Goal: Task Accomplishment & Management: Complete application form

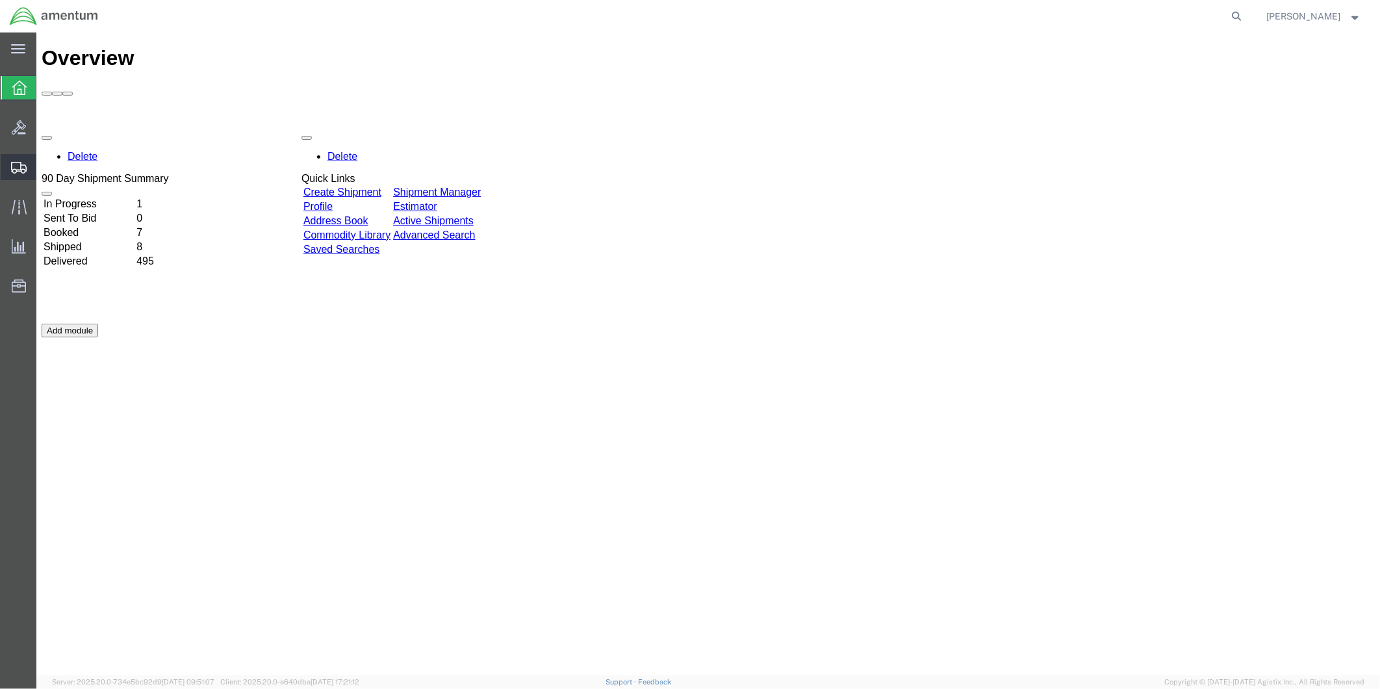
click at [0, 0] on span "Create from Template" at bounding box center [0, 0] width 0 height 0
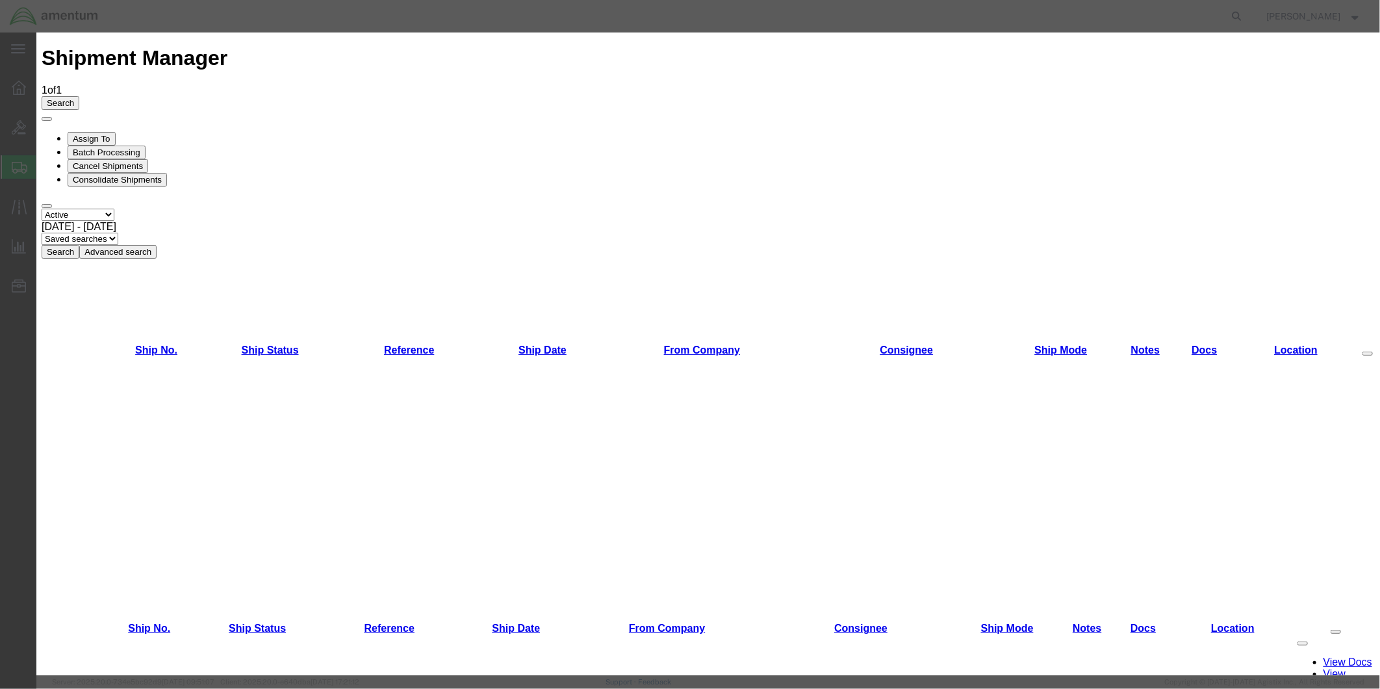
scroll to position [568, 0]
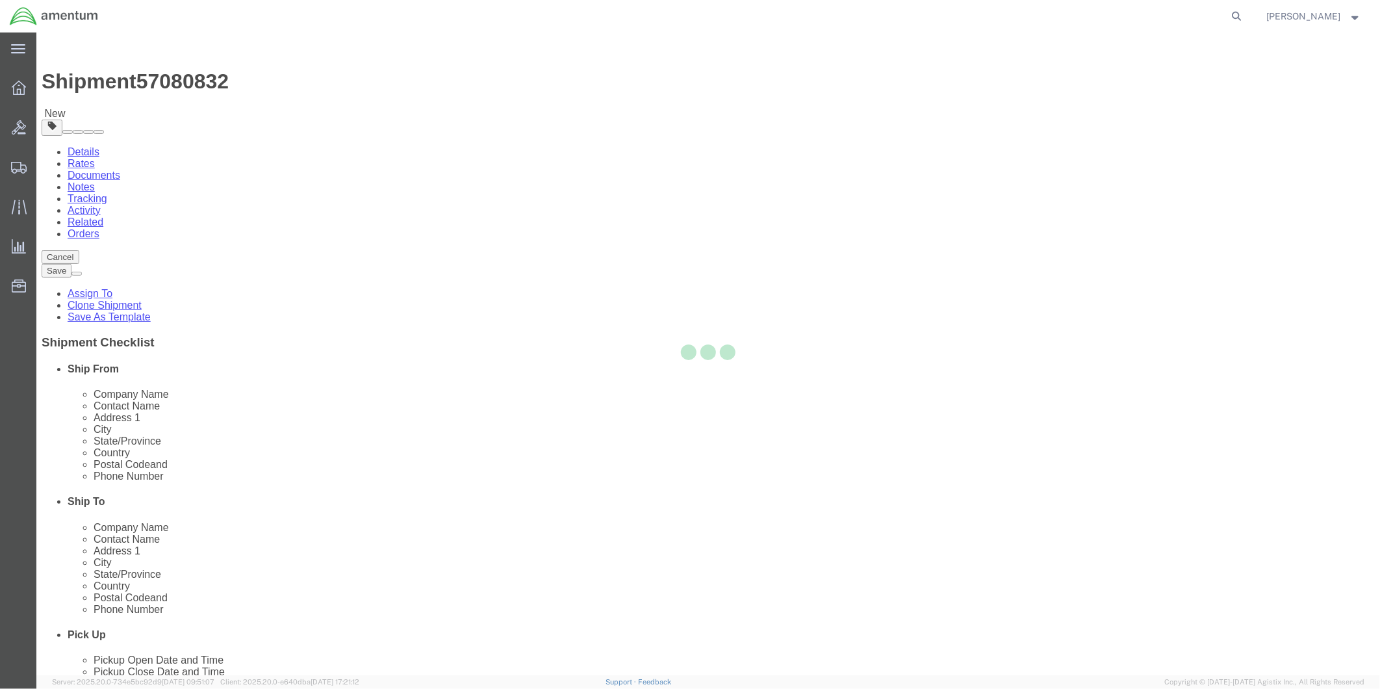
select select "49951"
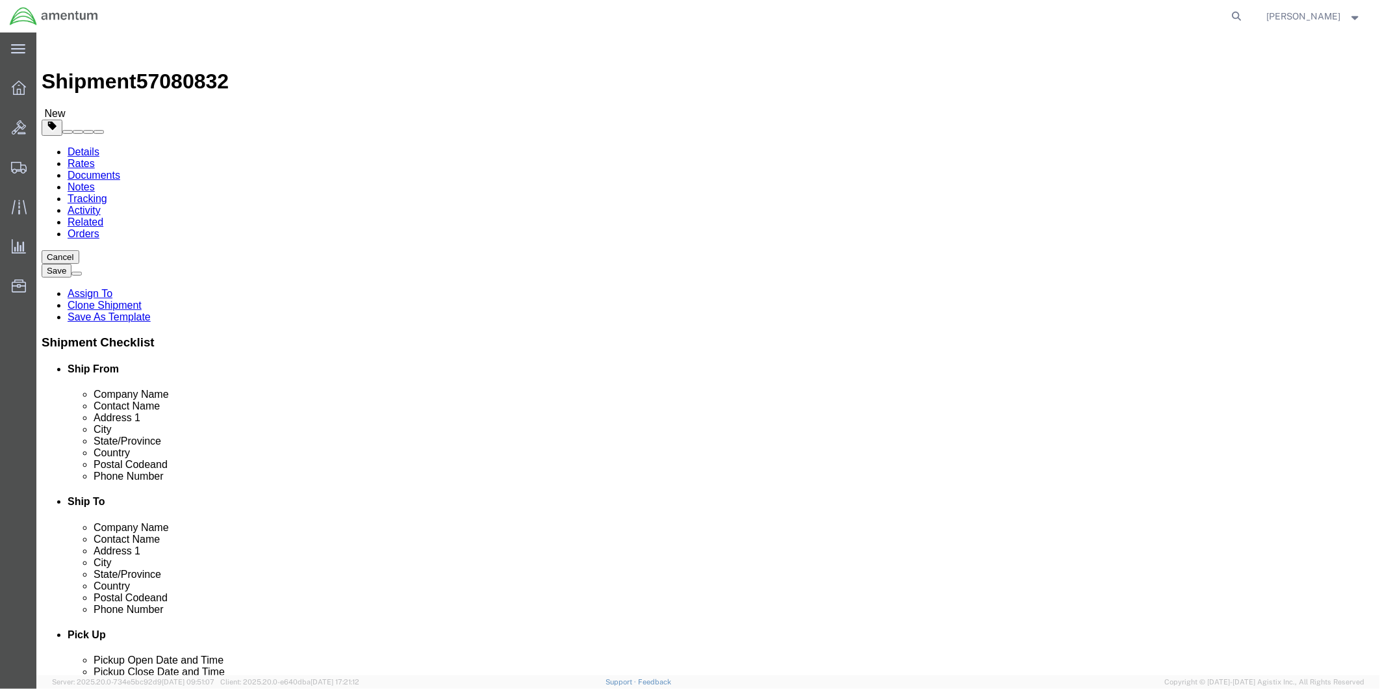
scroll to position [2887, 0]
select select "49950"
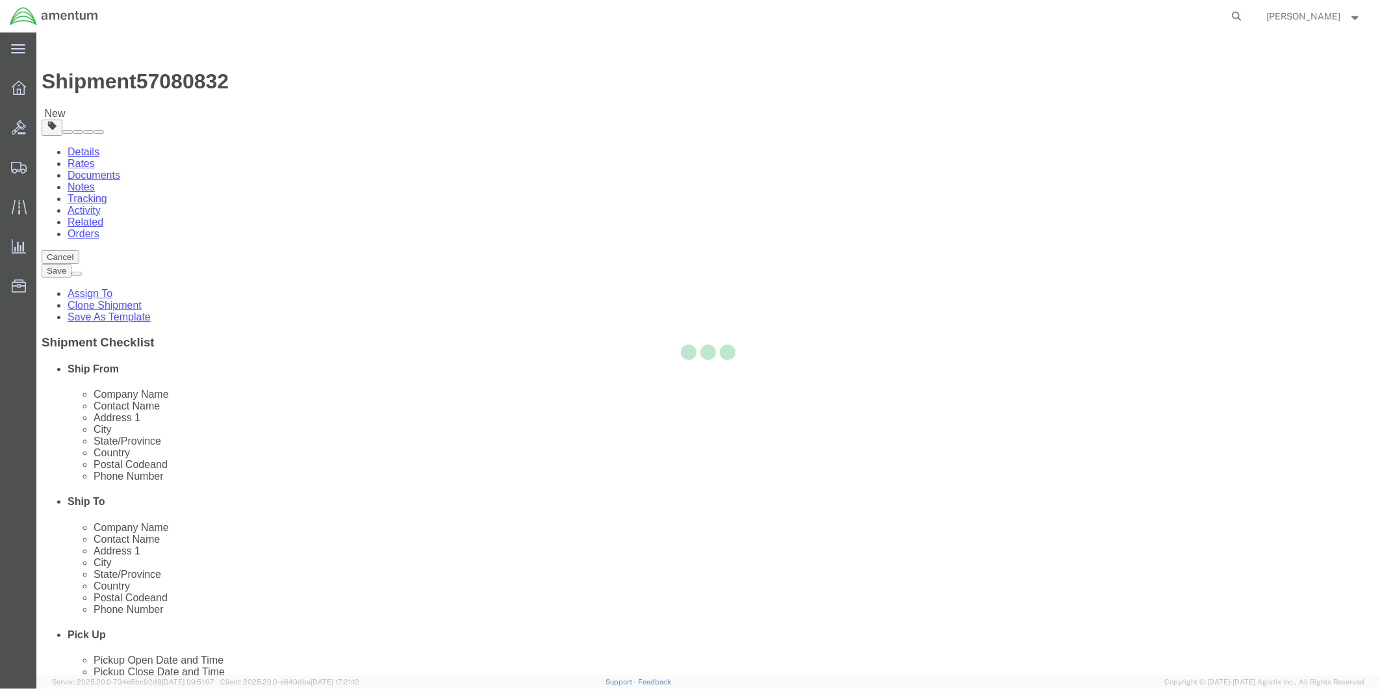
type input "78801"
type input "[PHONE_NUMBER]"
type input "[PERSON_NAME][EMAIL_ADDRESS][PERSON_NAME][DOMAIN_NAME]"
checkbox input "true"
select select "[GEOGRAPHIC_DATA]"
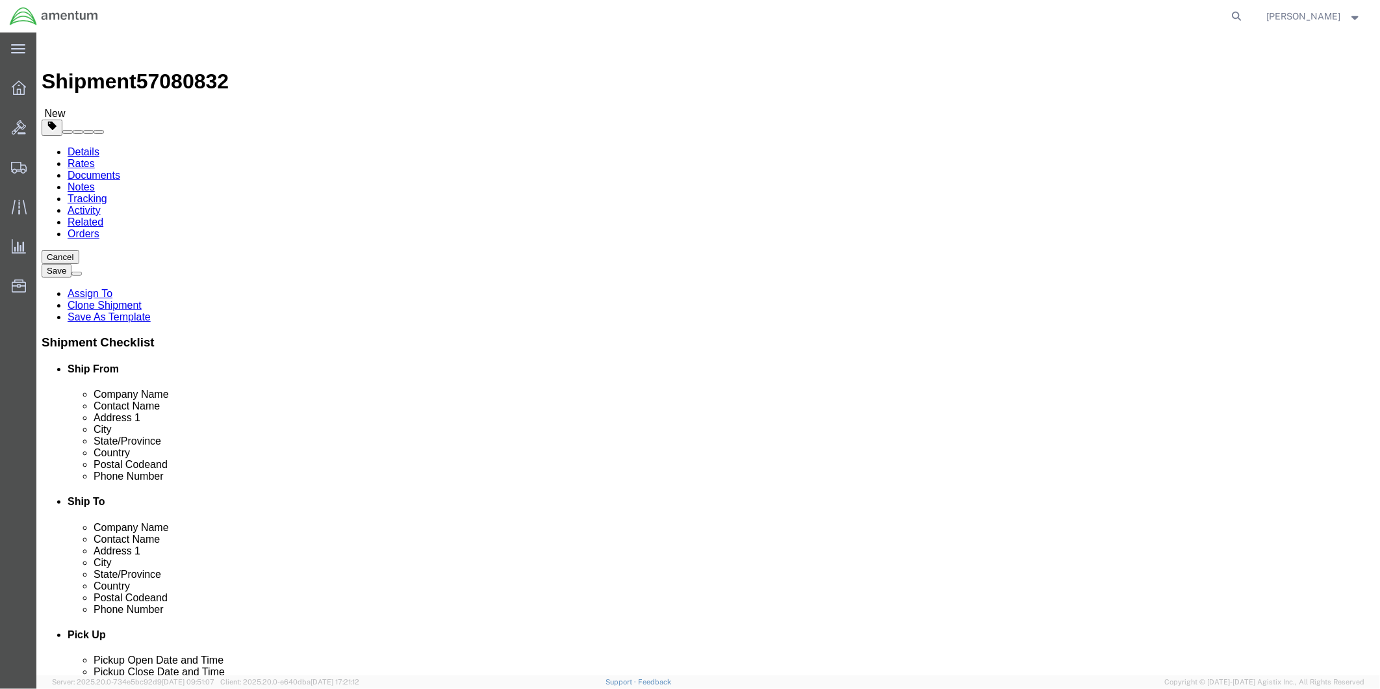
drag, startPoint x: 813, startPoint y: 274, endPoint x: 734, endPoint y: 276, distance: 78.6
click div
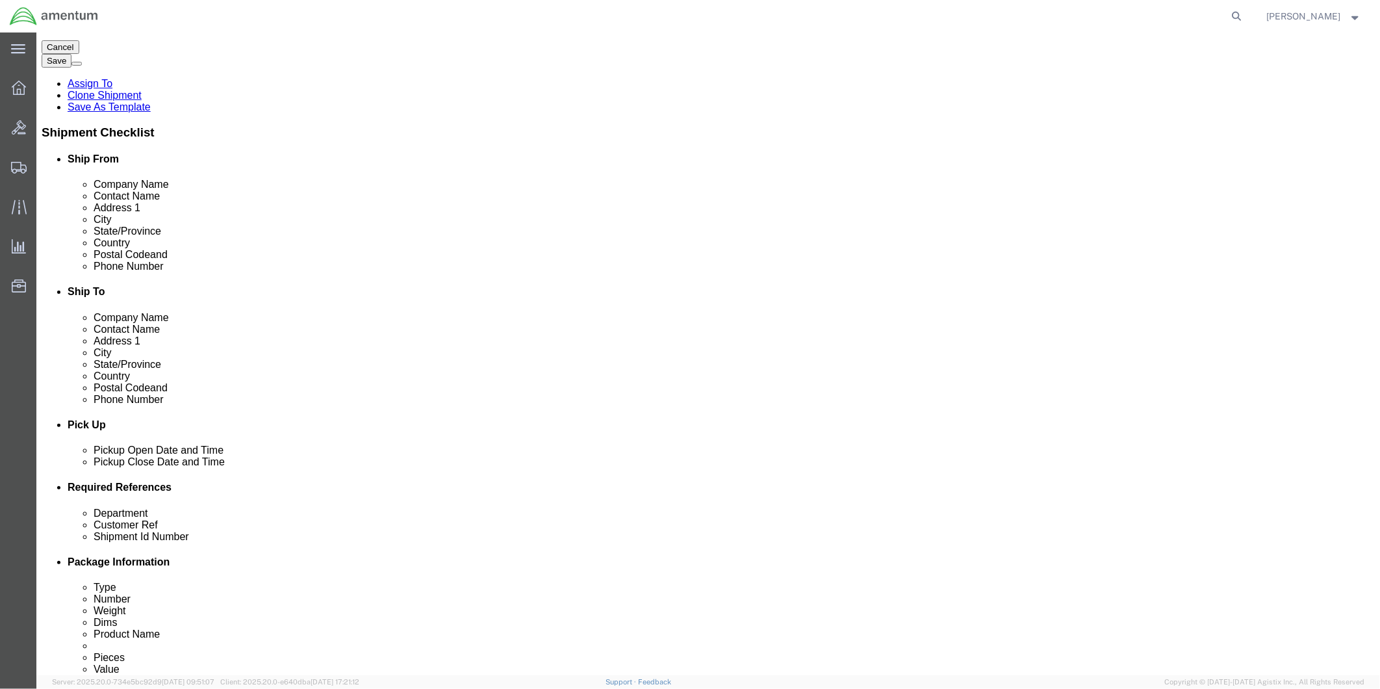
scroll to position [216, 0]
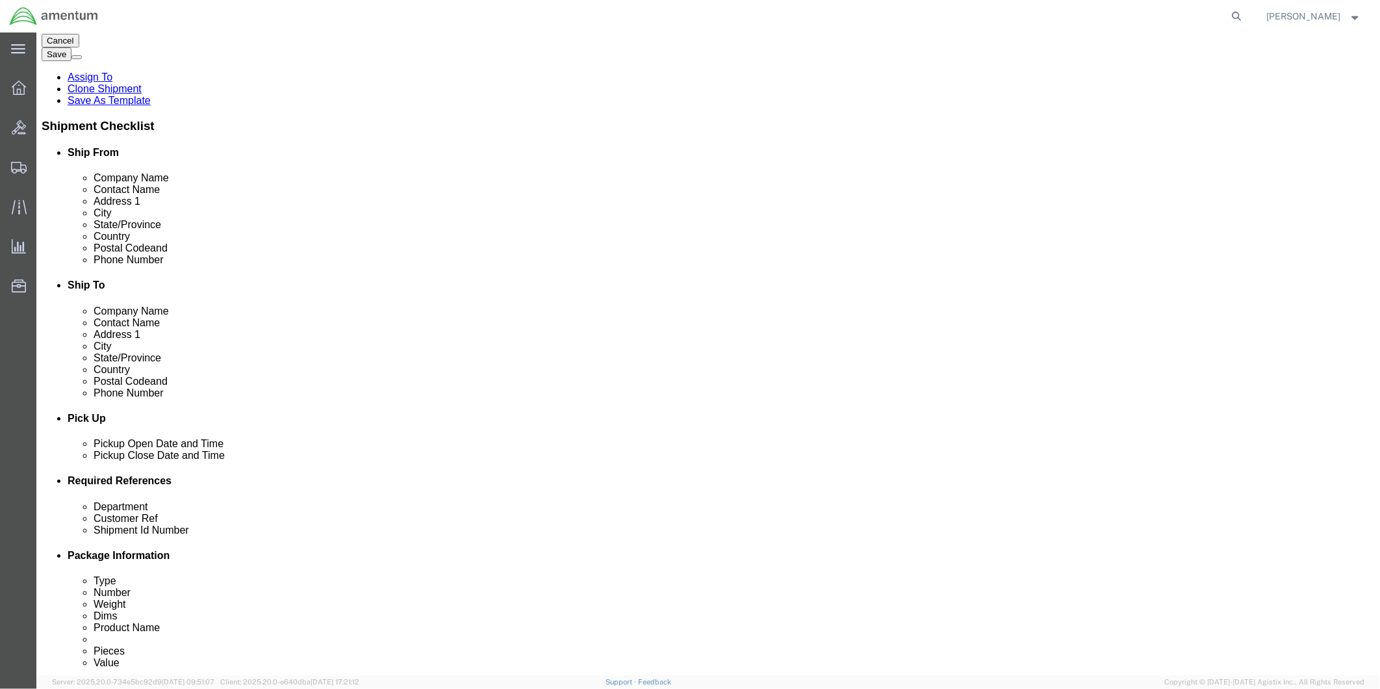
type input "[PERSON_NAME] GSE"
click div "[DATE] 9:00 AM"
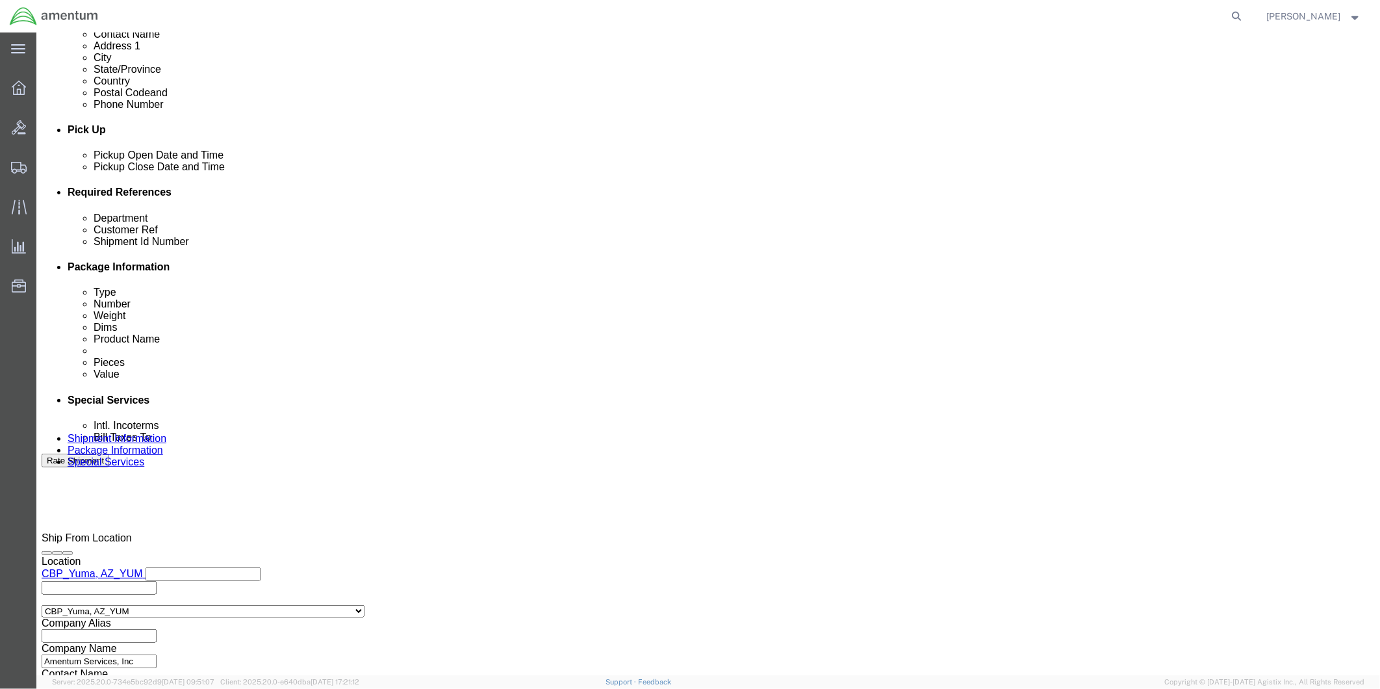
type input "2:00 PM"
click button "Apply"
click div "[DATE] 5:30 PM"
type input "4:30 PM"
click button "Apply"
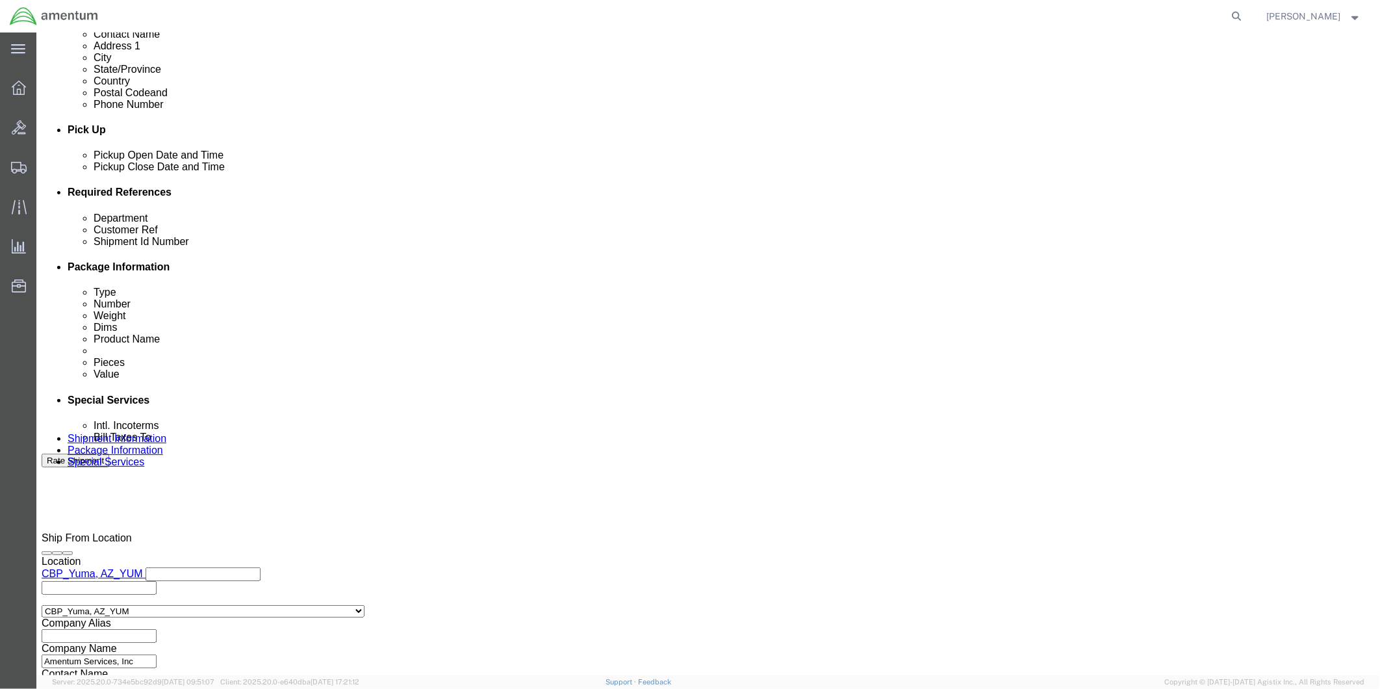
click div
click input "6:30 PM"
type input "9:00 AM"
click button "Apply"
click div
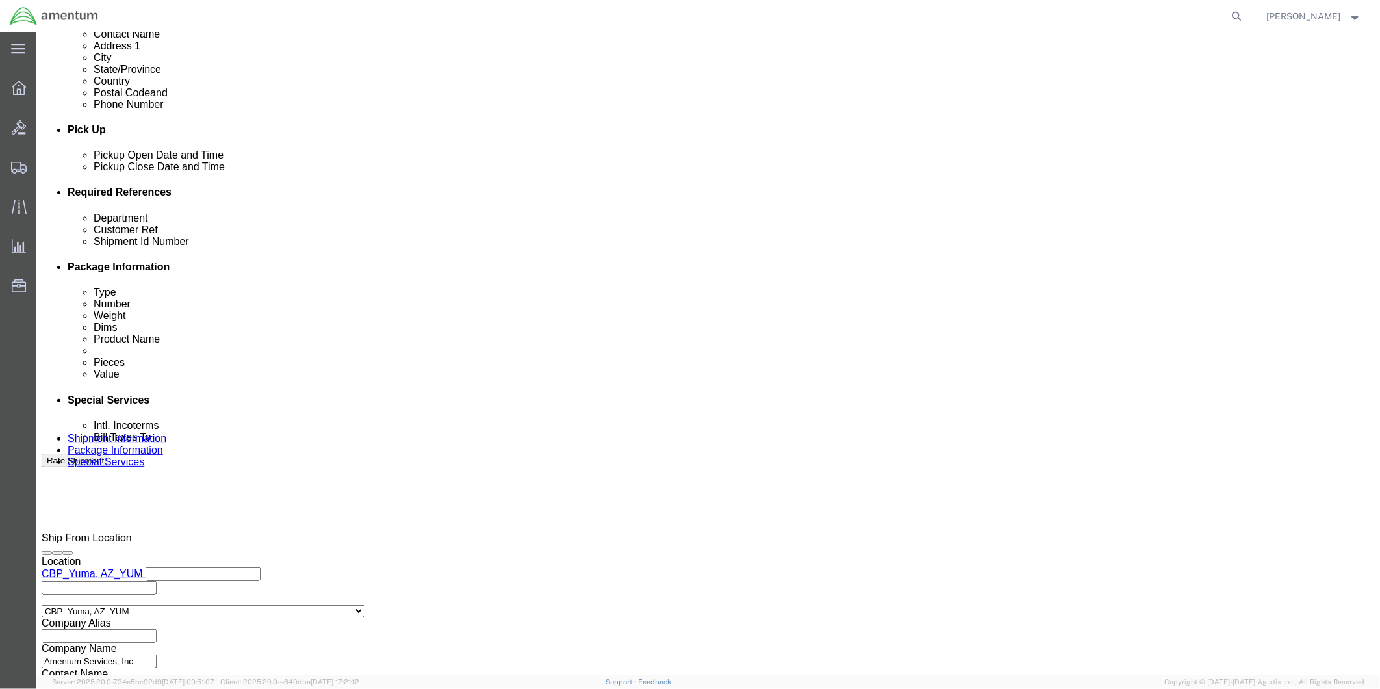
type input "4:00 PM"
click button "Apply"
click input "text"
type input "HT-500 PARTS"
click input "text"
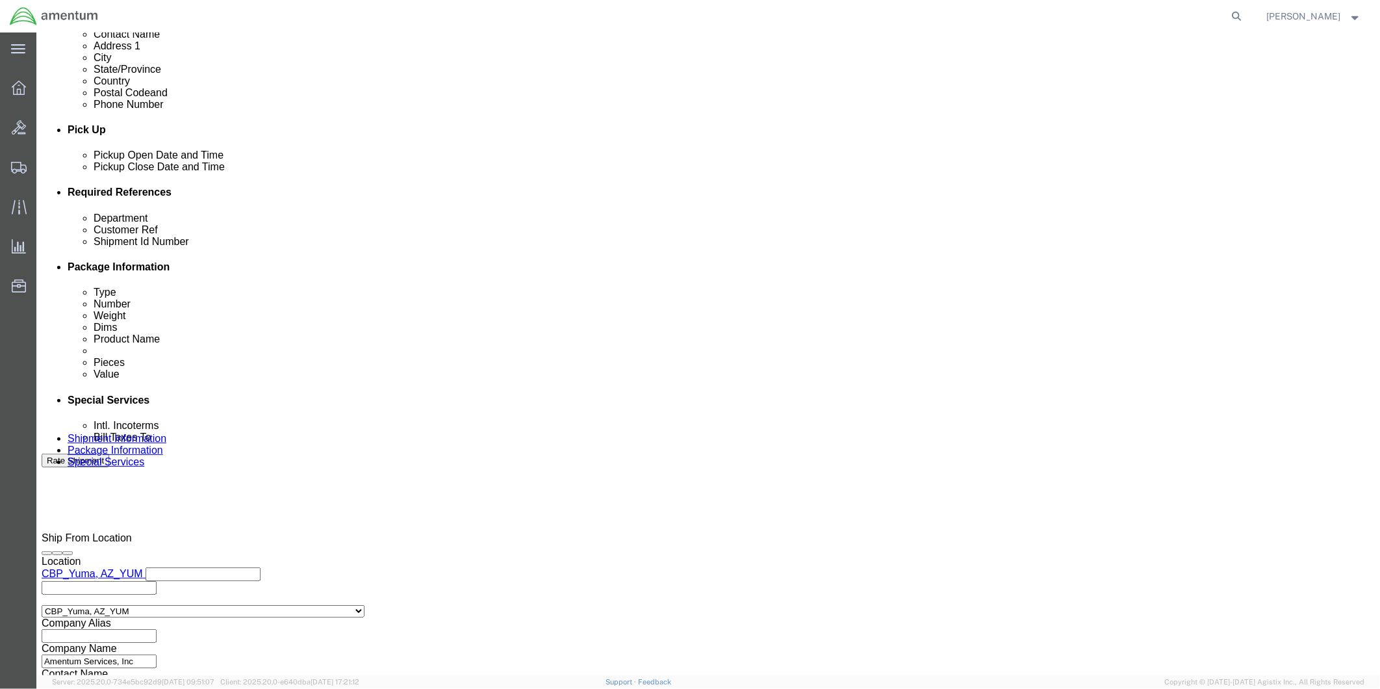
type input "HT-500 PARTS"
click button "Continue"
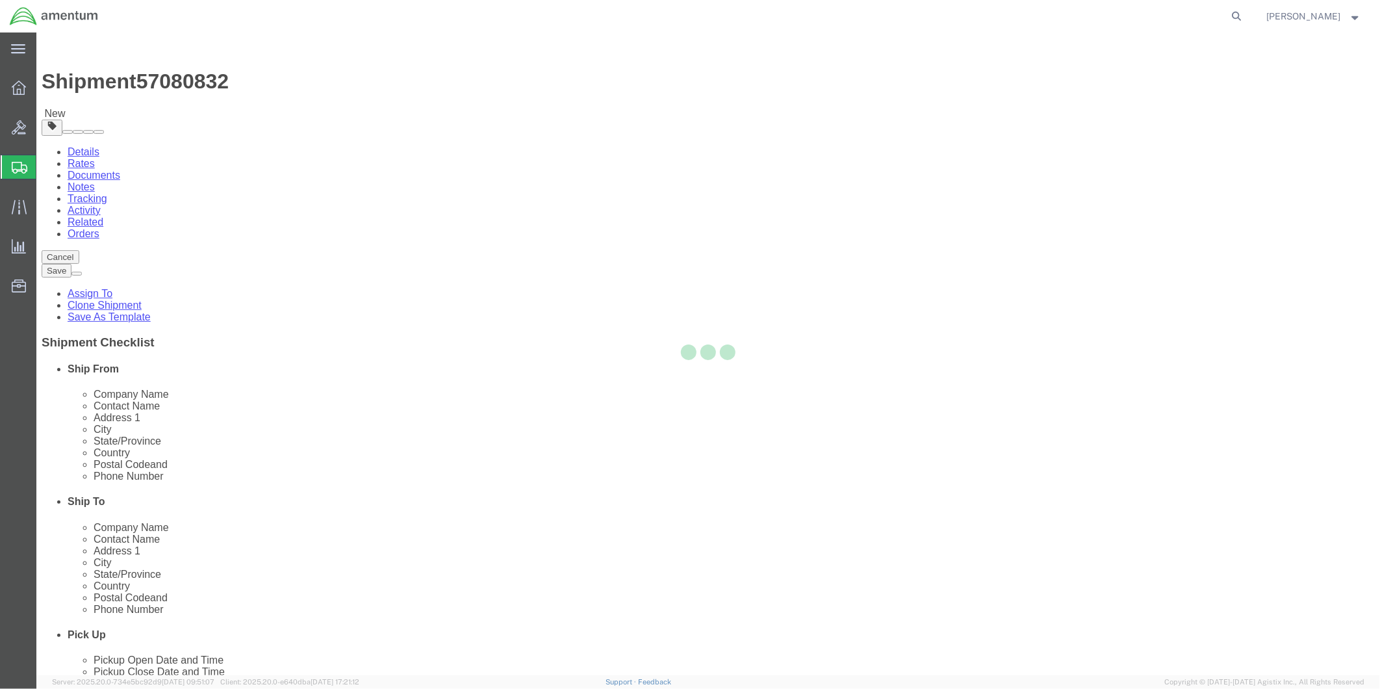
select select "CBOX"
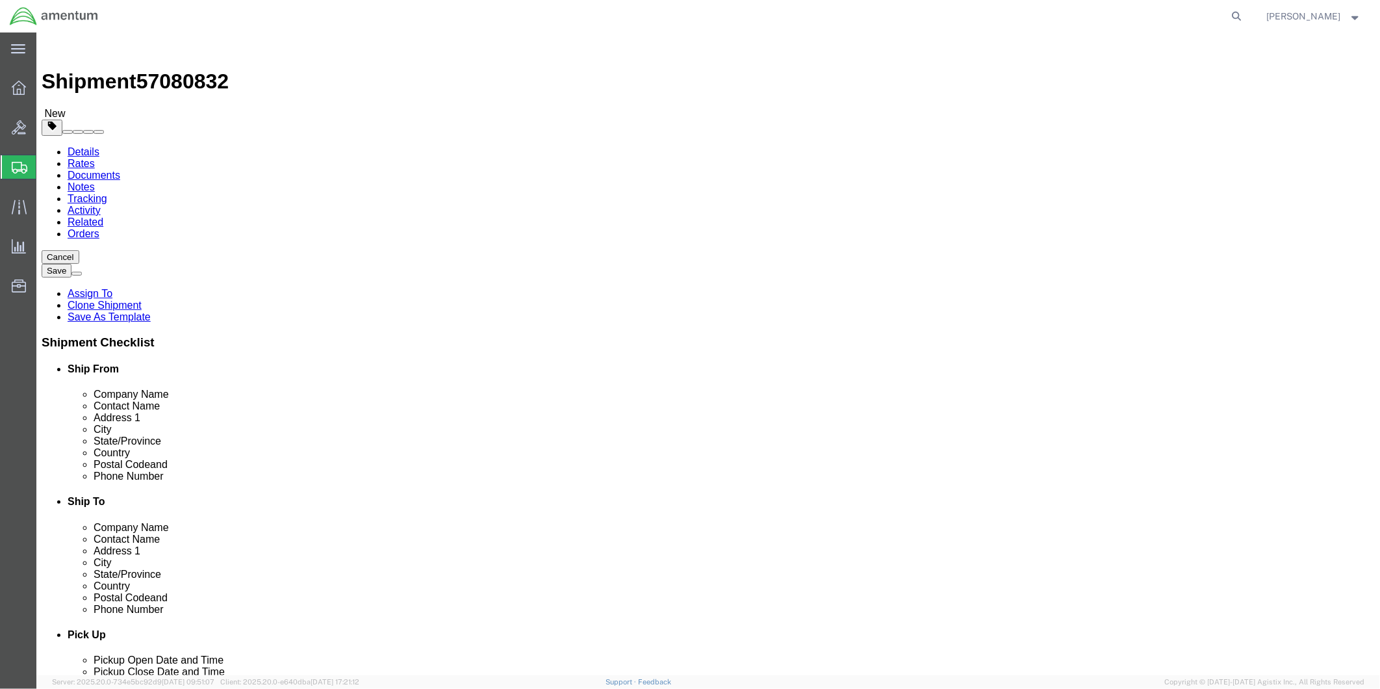
click input "text"
type input "14"
click input "text"
type input "11"
click input "text"
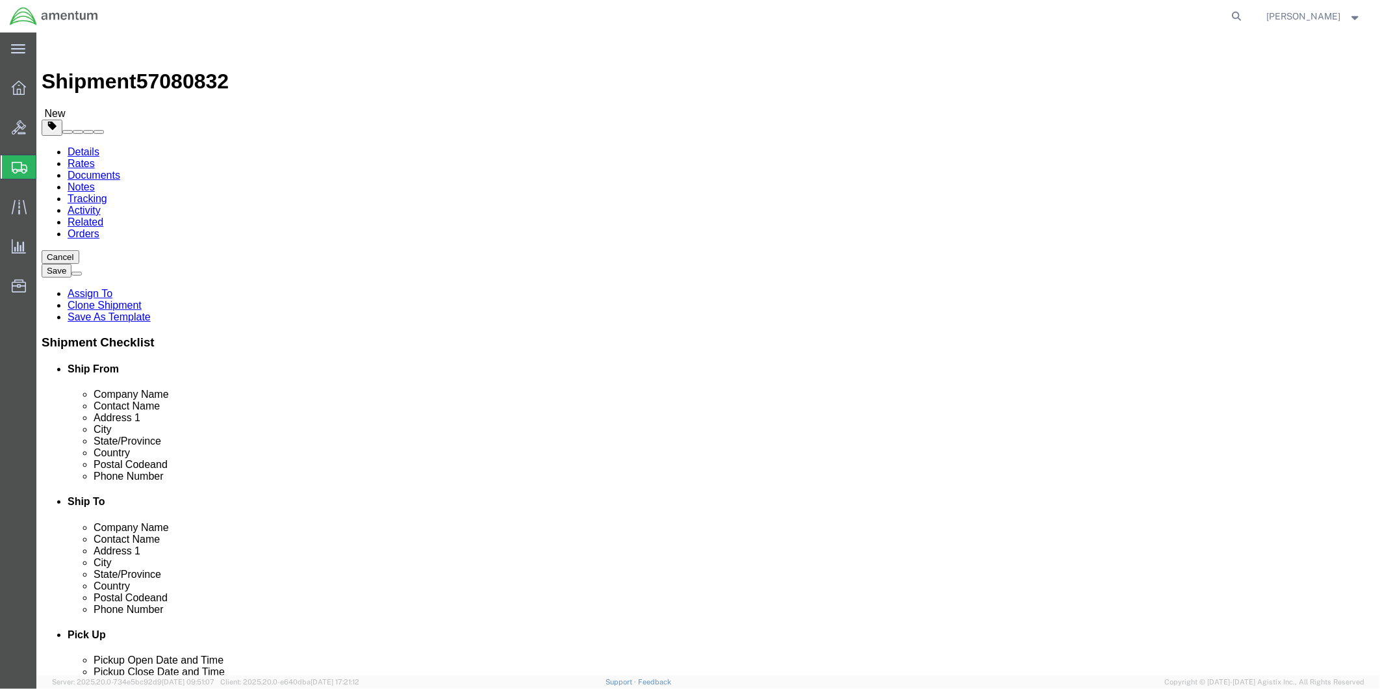
type input "11"
click input "0.00"
type input "0"
type input "5.5"
click link "Add Content"
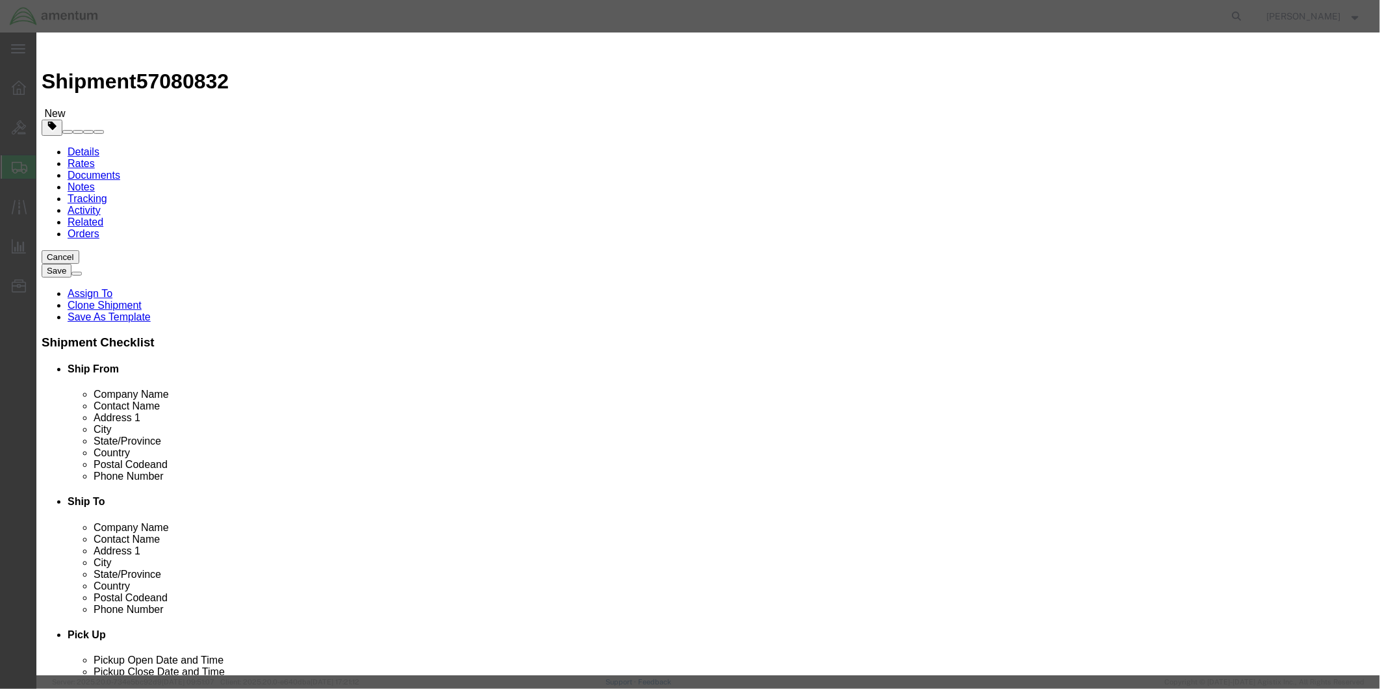
click input "text"
type input "HT-500 PARTS"
click textarea
type textarea "HT-500 PARTS"
drag, startPoint x: 471, startPoint y: 125, endPoint x: 449, endPoint y: 125, distance: 22.1
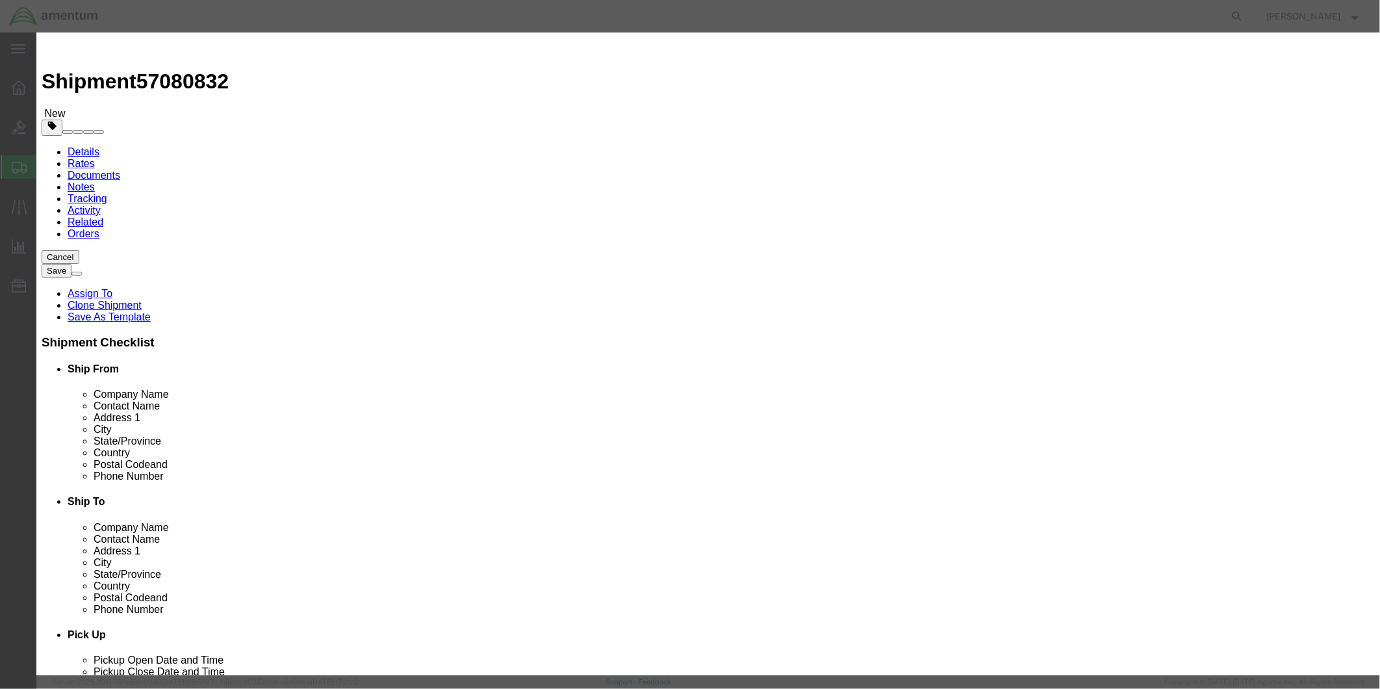
click input "0"
type input "1"
click input "text"
type input "150.00"
click button "Save & Close"
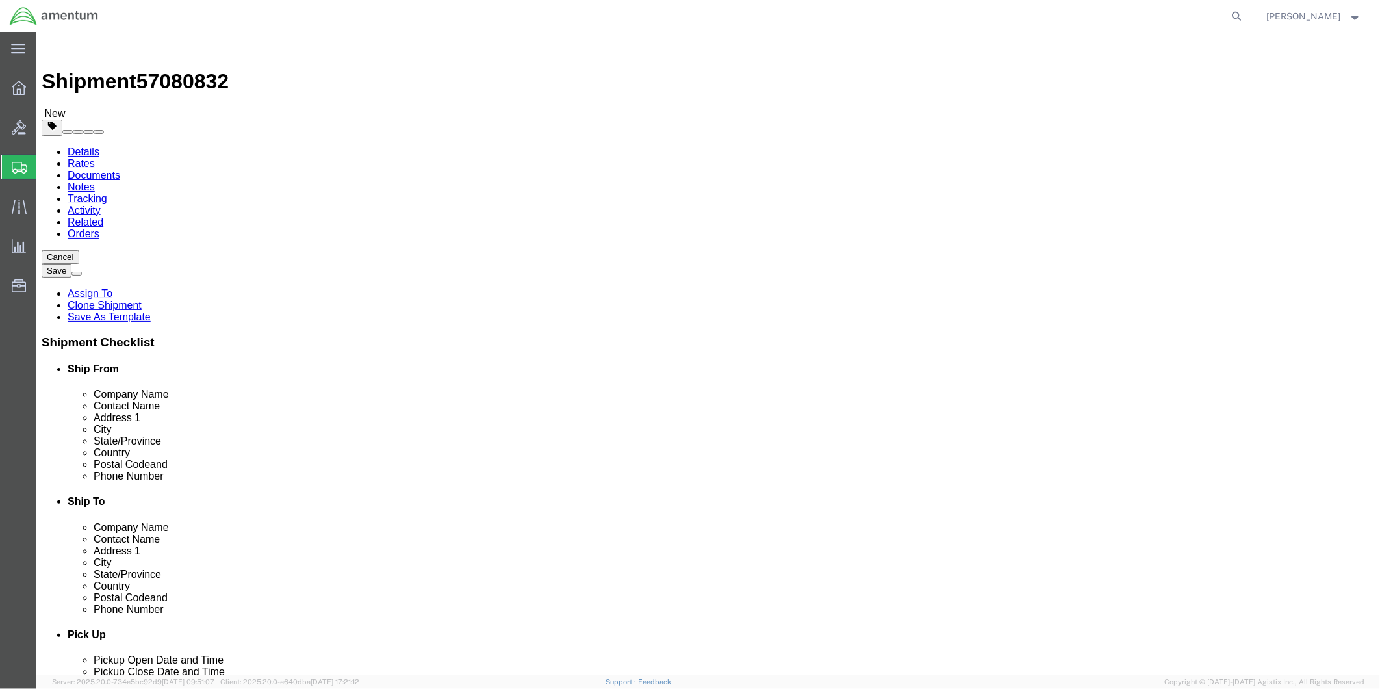
click button "Rate Shipment"
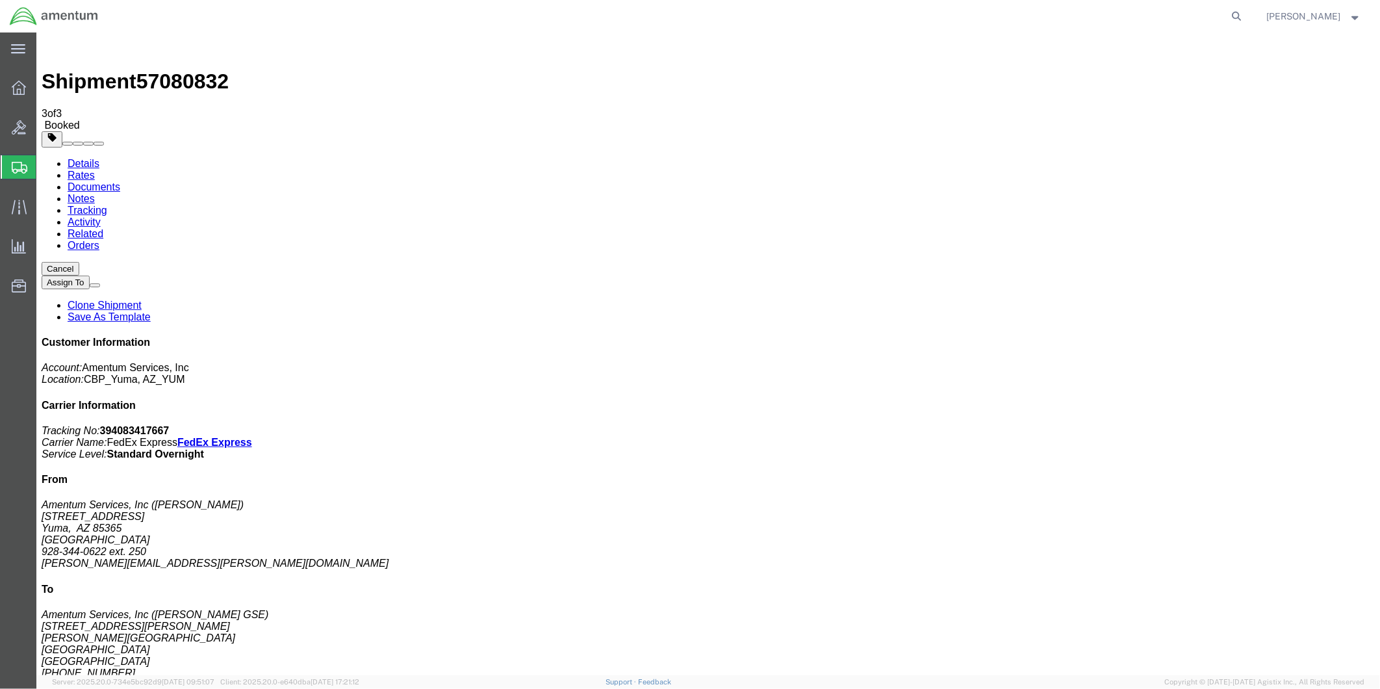
click at [85, 157] on link "Details" at bounding box center [83, 162] width 32 height 11
click link "Schedule pickup request"
